Goal: Information Seeking & Learning: Learn about a topic

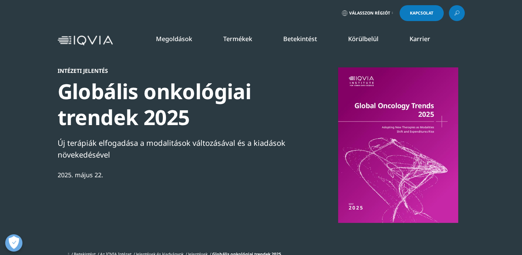
scroll to position [415, 407]
click at [162, 86] on link "Információkezelés" at bounding box center [202, 87] width 121 height 8
